Goal: Book appointment/travel/reservation

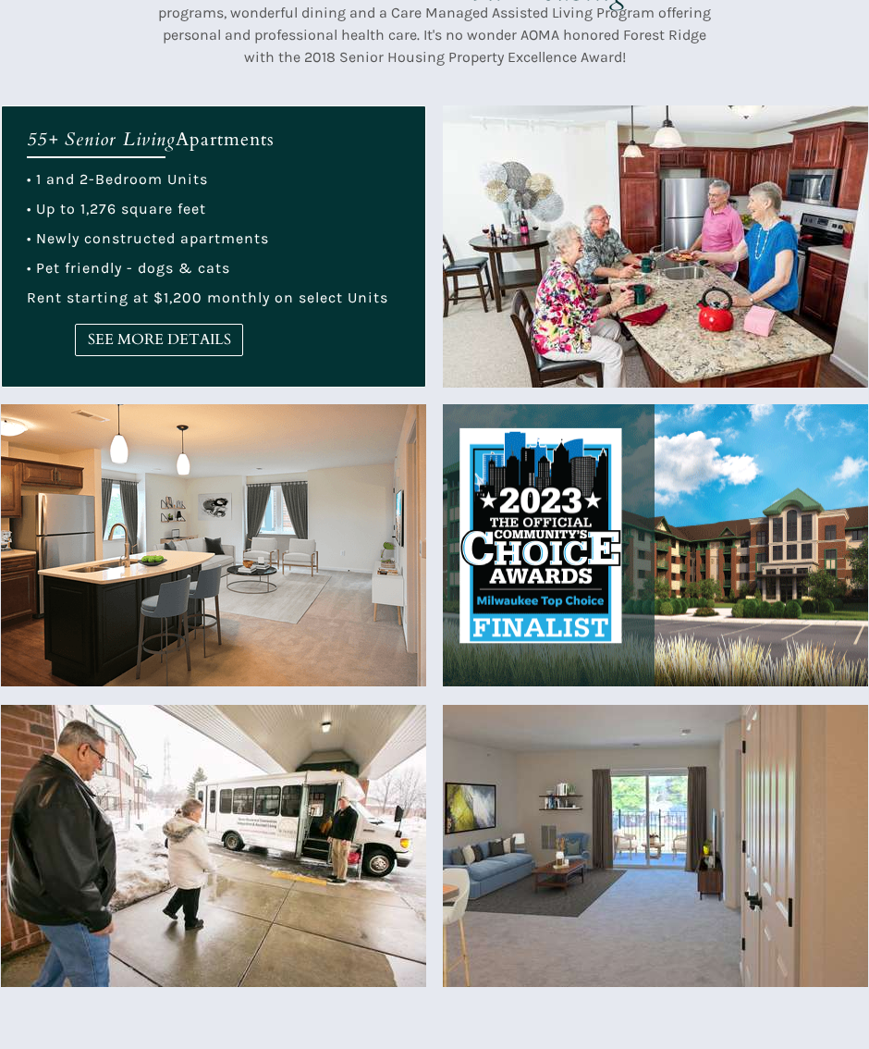
scroll to position [647, 0]
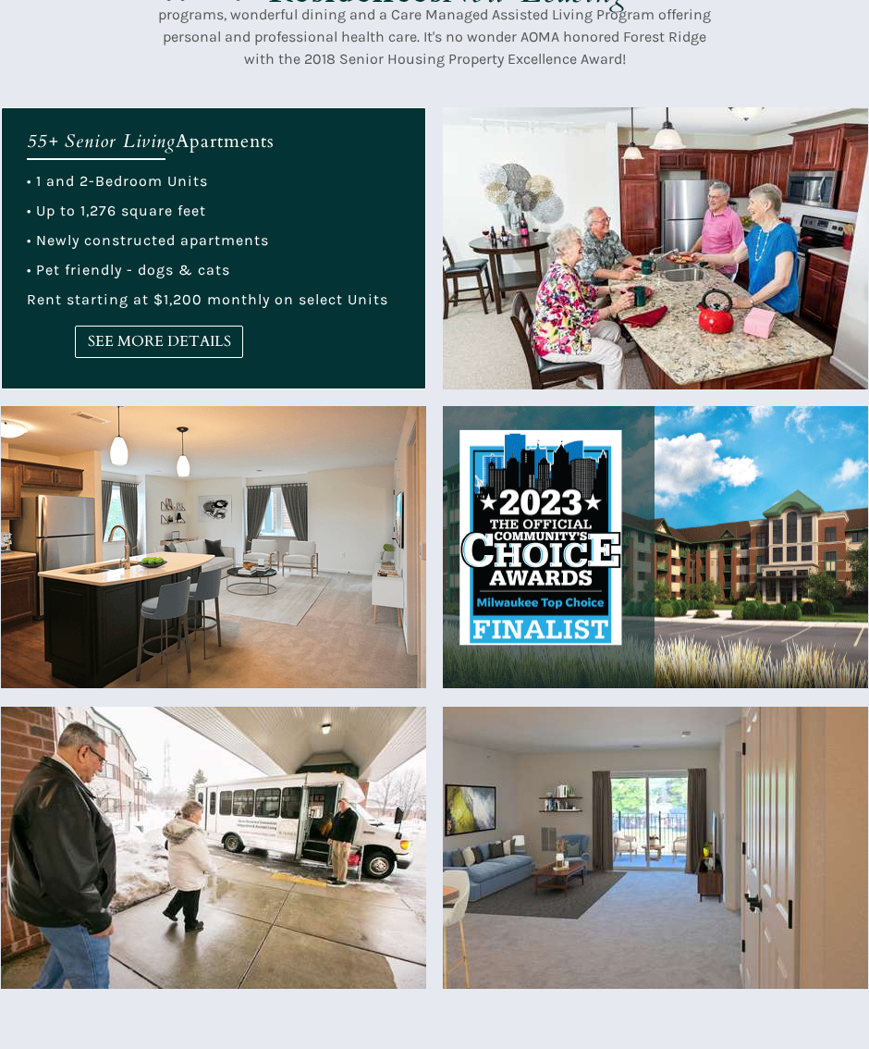
click at [355, 617] on img at bounding box center [213, 547] width 425 height 282
click at [286, 579] on img at bounding box center [213, 547] width 425 height 282
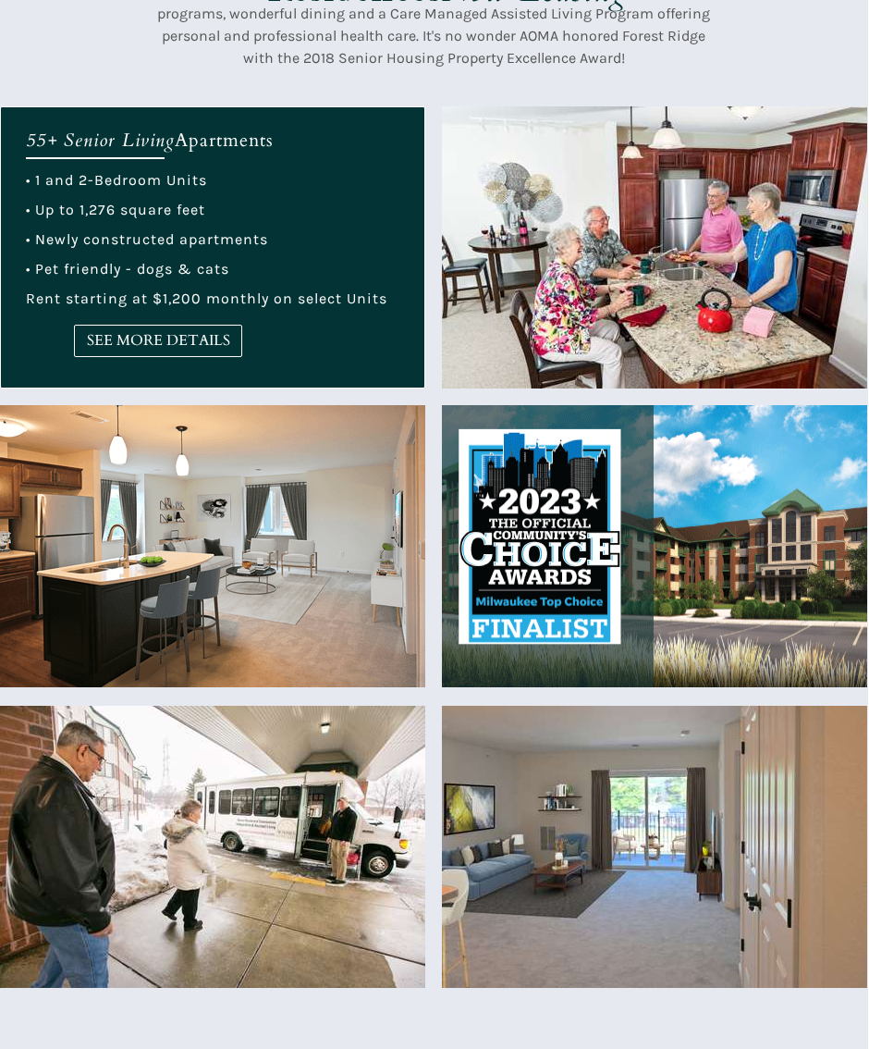
click at [177, 342] on span "SEE MORE DETAILS" at bounding box center [158, 341] width 166 height 18
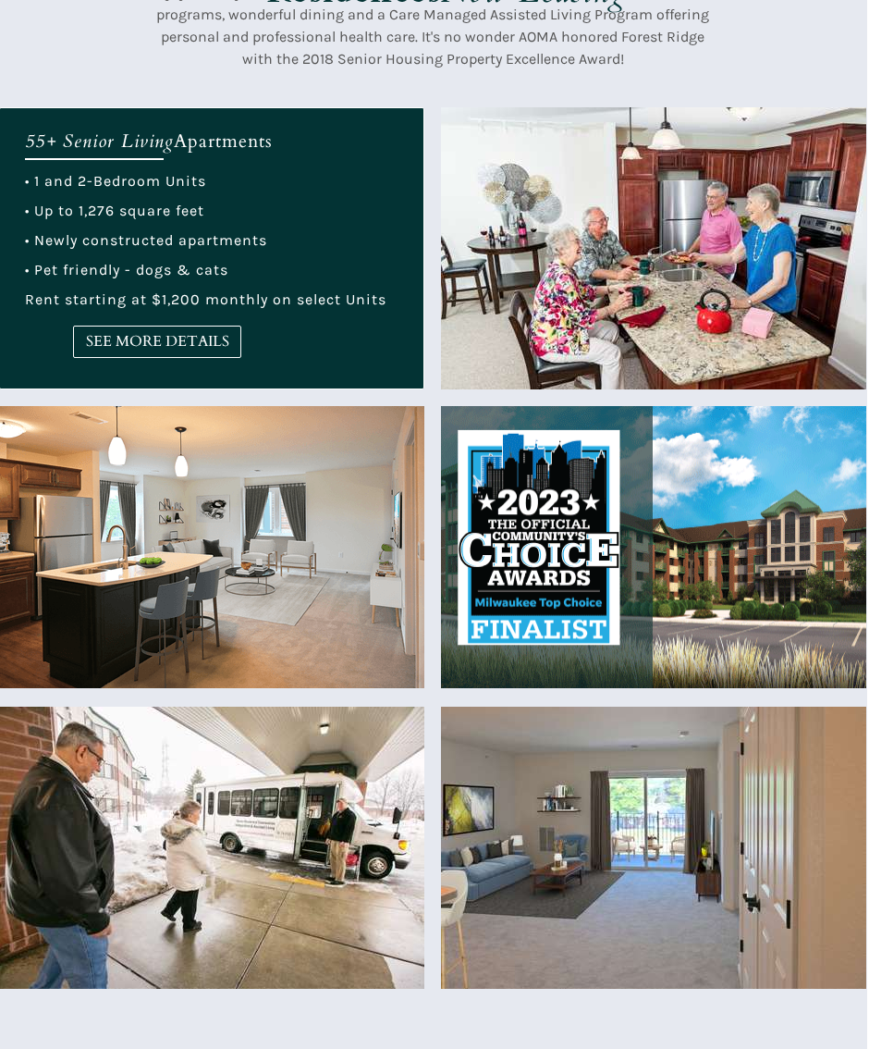
scroll to position [648, 1]
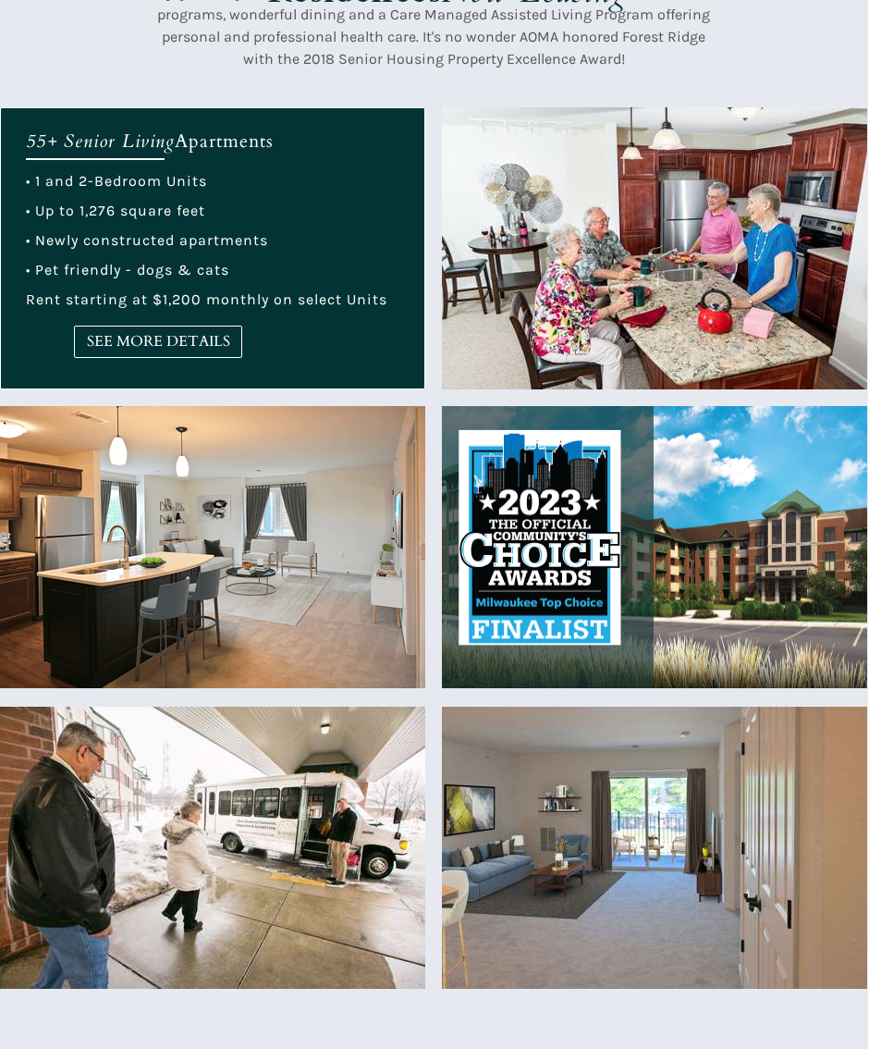
click at [333, 611] on img at bounding box center [212, 547] width 425 height 282
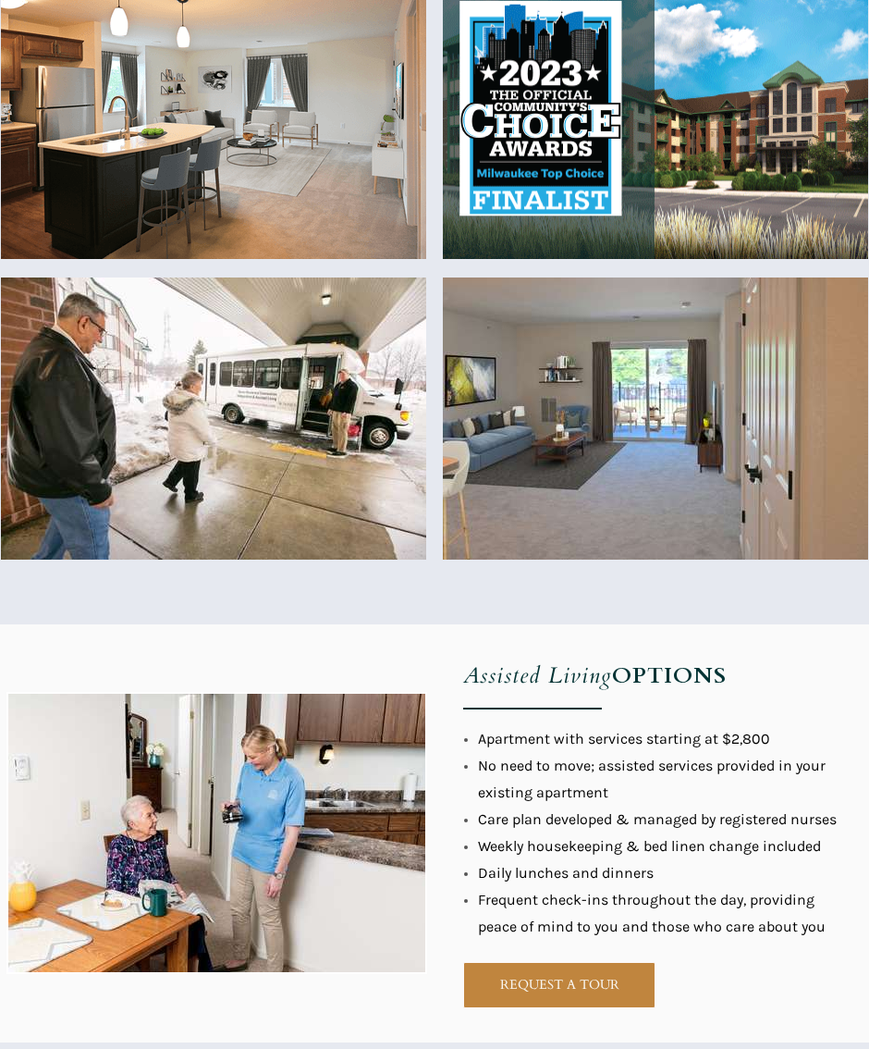
scroll to position [1079, 0]
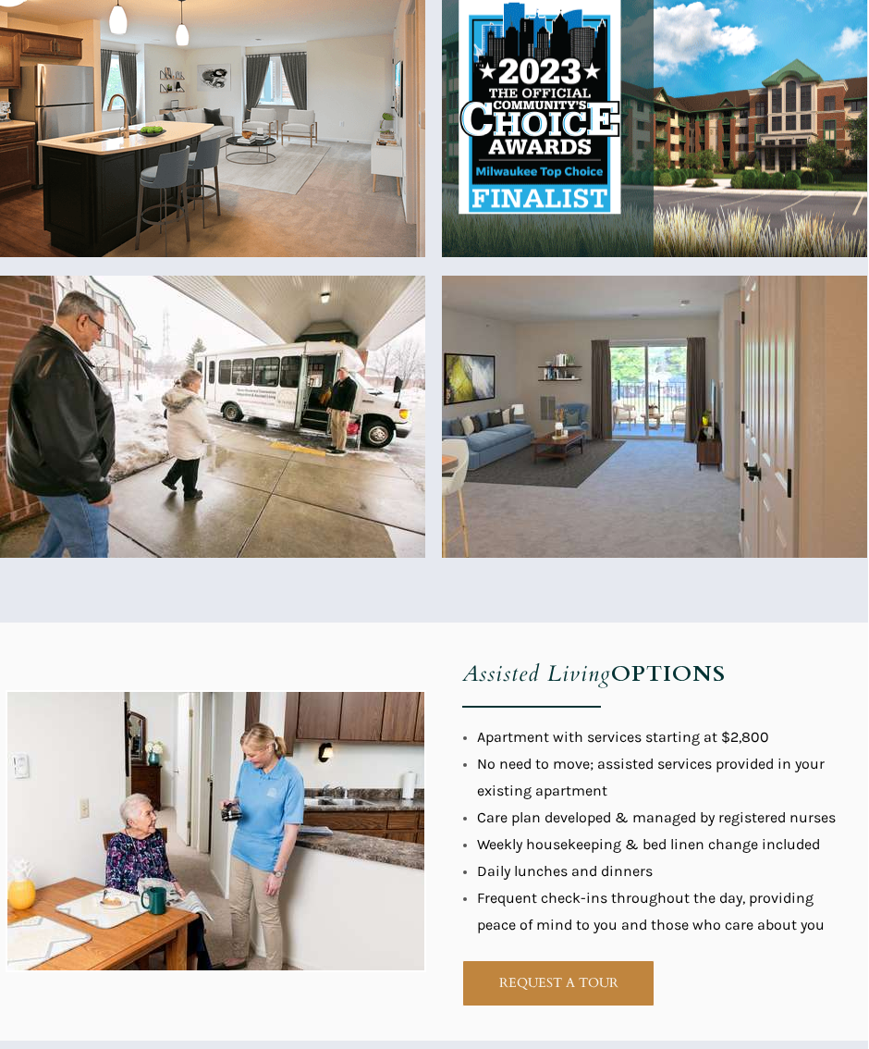
click at [566, 989] on span "REQUEST A TOUR" at bounding box center [558, 983] width 191 height 16
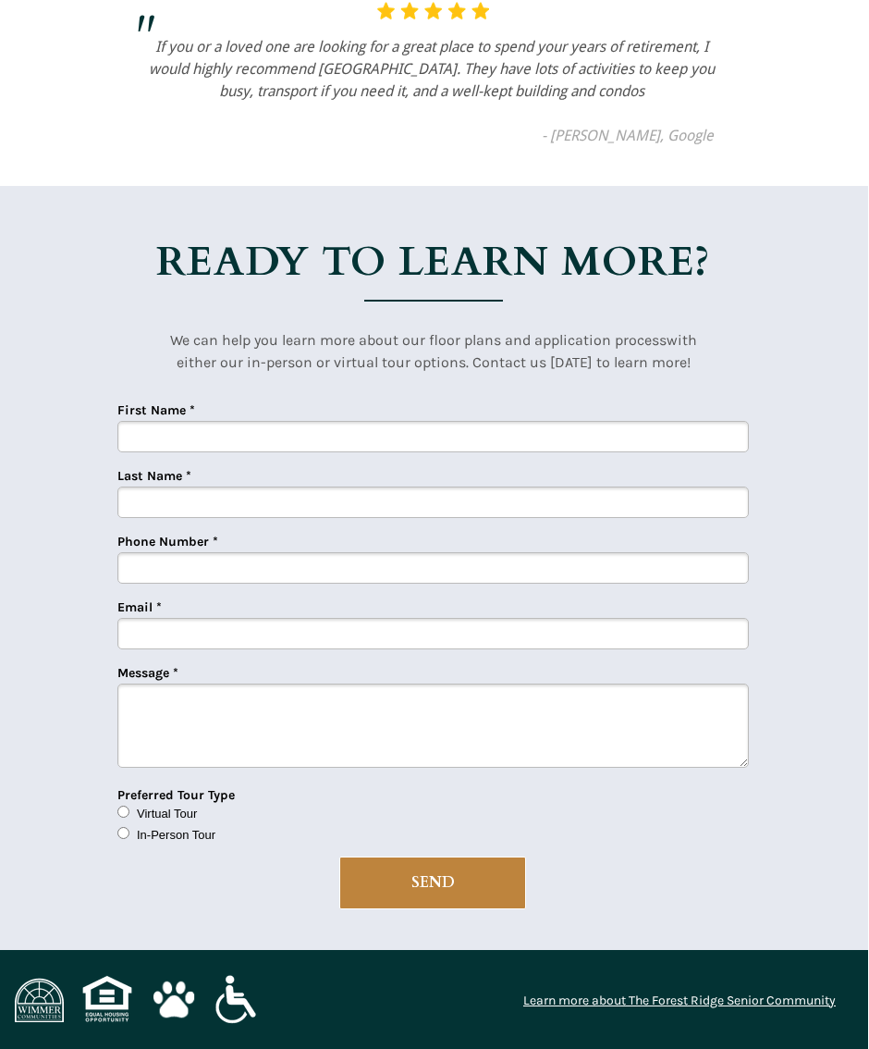
scroll to position [4272, 1]
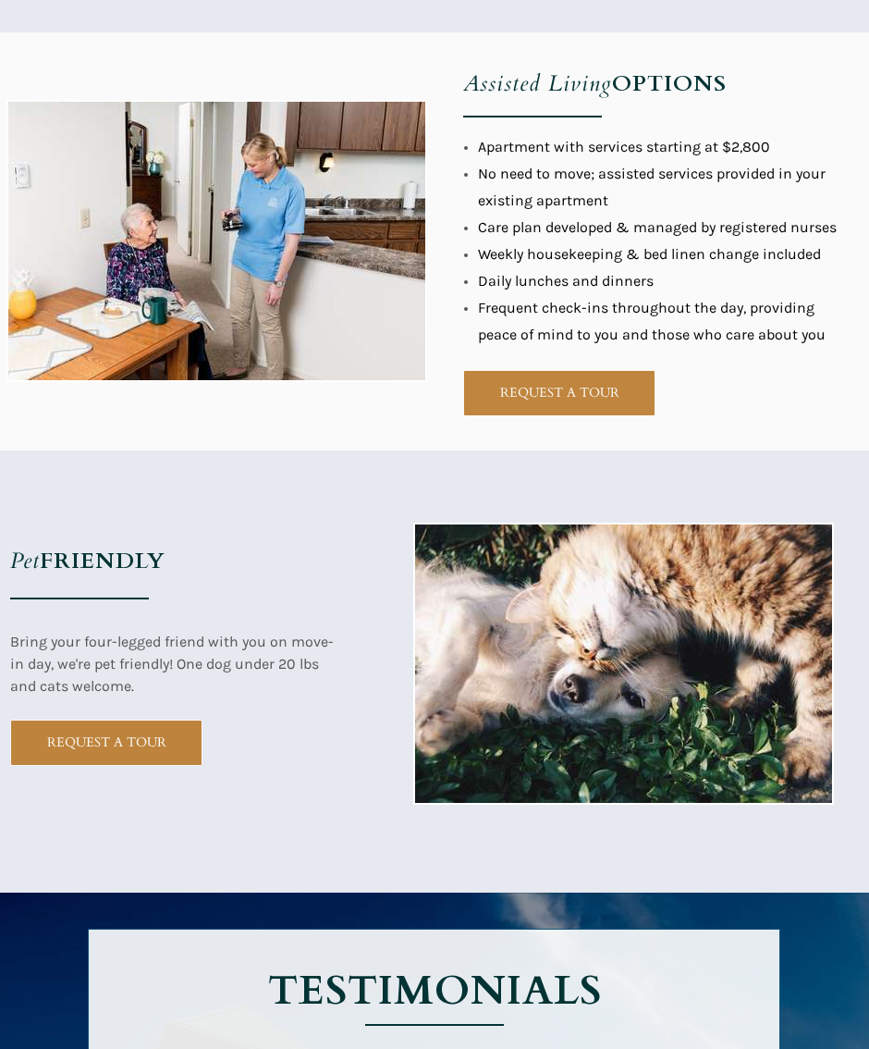
scroll to position [1670, 0]
